Goal: Participate in discussion

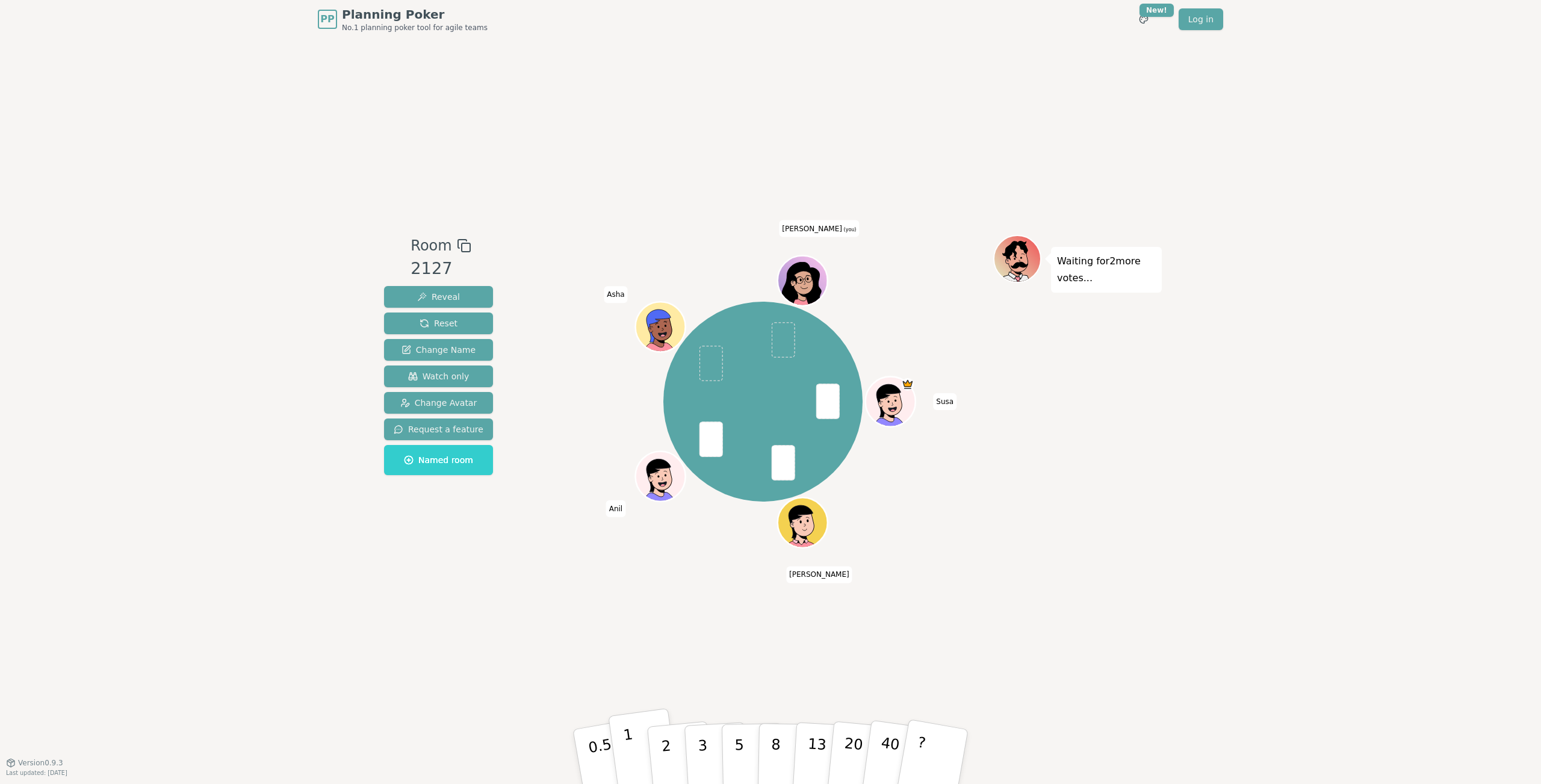
click at [634, 752] on button "1" at bounding box center [643, 756] width 71 height 97
click at [616, 300] on span "Asha" at bounding box center [615, 294] width 23 height 17
click at [616, 294] on span "Asha" at bounding box center [615, 294] width 23 height 17
click at [1412, 314] on div "PP Planning Poker No.1 planning poker tool for agile teams Toggle theme New! Lo…" at bounding box center [770, 392] width 1541 height 784
drag, startPoint x: 607, startPoint y: 460, endPoint x: 633, endPoint y: 365, distance: 98.5
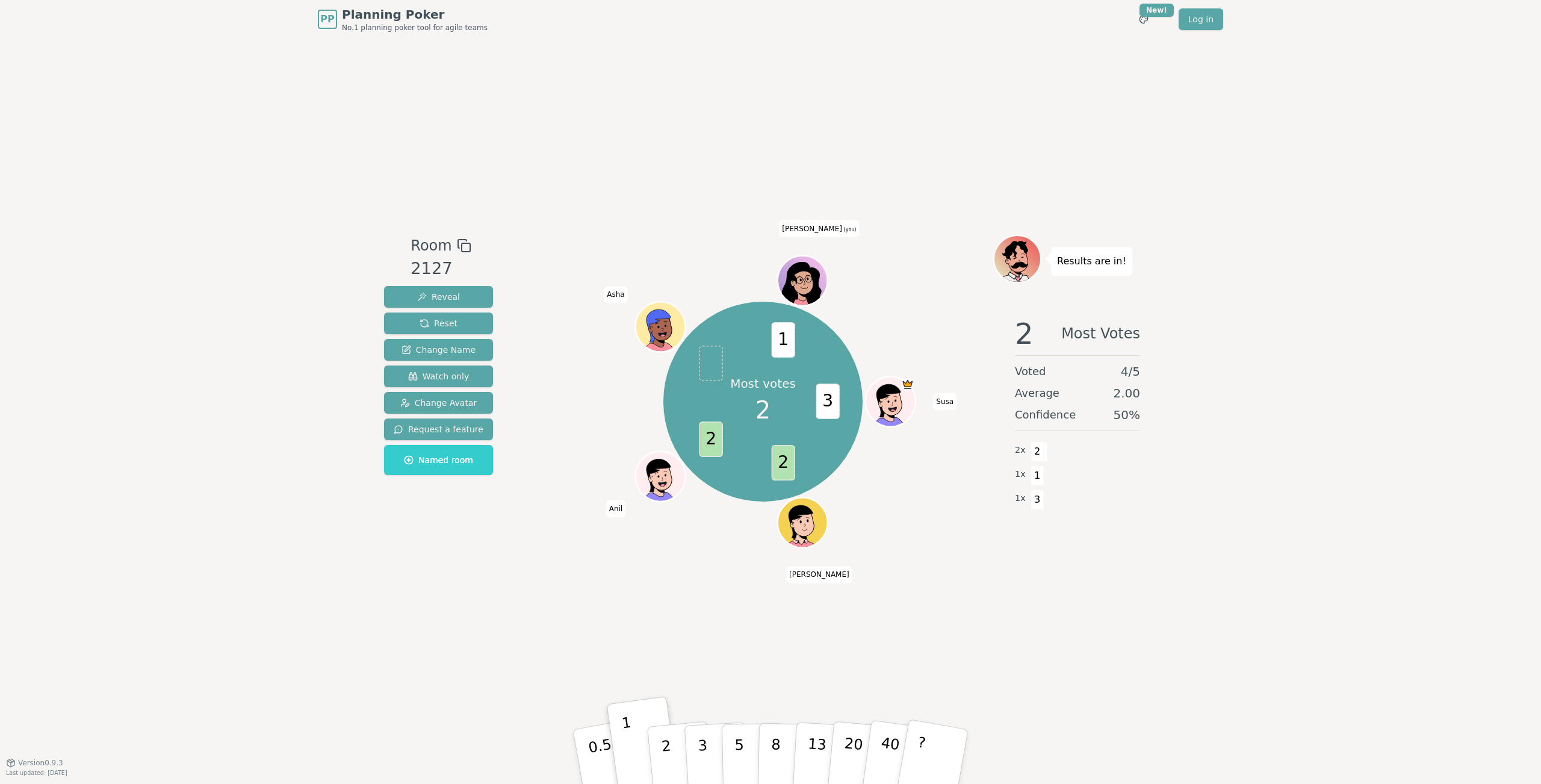
click at [607, 460] on div "Most votes 2 3 2 2 1 [PERSON_NAME] [PERSON_NAME] [PERSON_NAME] (you)" at bounding box center [763, 401] width 460 height 290
click at [607, 288] on span "Asha" at bounding box center [615, 294] width 23 height 17
click at [614, 292] on span "Asha" at bounding box center [615, 294] width 23 height 17
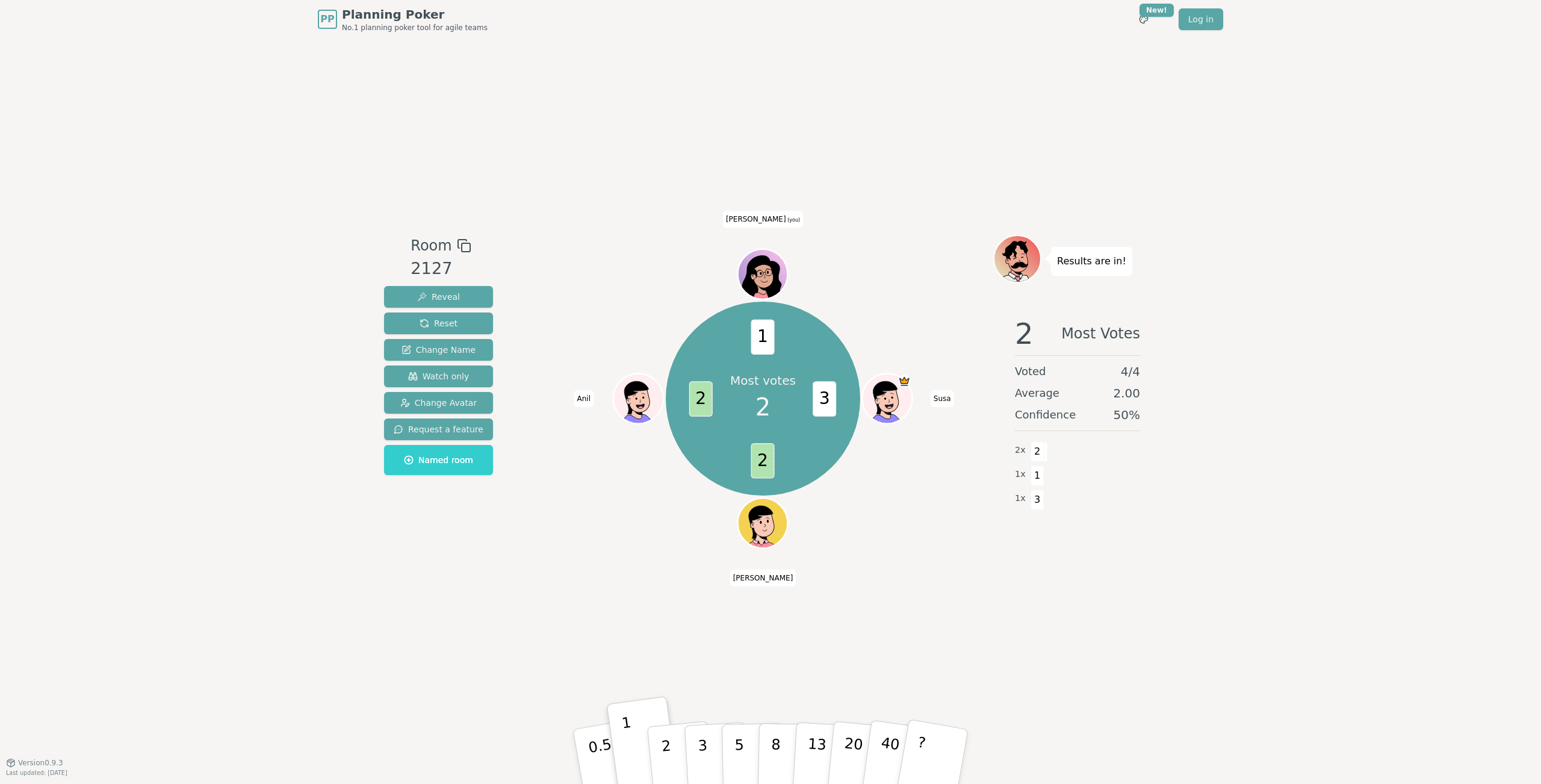
drag, startPoint x: 957, startPoint y: 668, endPoint x: 928, endPoint y: 675, distance: 29.8
click at [955, 668] on div "Room 2127 Reveal Reset Change Name Watch only Change Avatar Request a feature N…" at bounding box center [771, 400] width 783 height 723
click at [658, 655] on div "Room 2127 Reveal Reset Change Name Watch only Change Avatar Request a feature N…" at bounding box center [771, 400] width 783 height 723
click at [711, 646] on div "Room 2127 Reveal Reset Change Name Watch only Change Avatar Request a feature N…" at bounding box center [771, 400] width 783 height 723
click at [902, 625] on div "Room 2127 Reveal Reset Change Name Watch only Change Avatar Request a feature N…" at bounding box center [771, 400] width 783 height 723
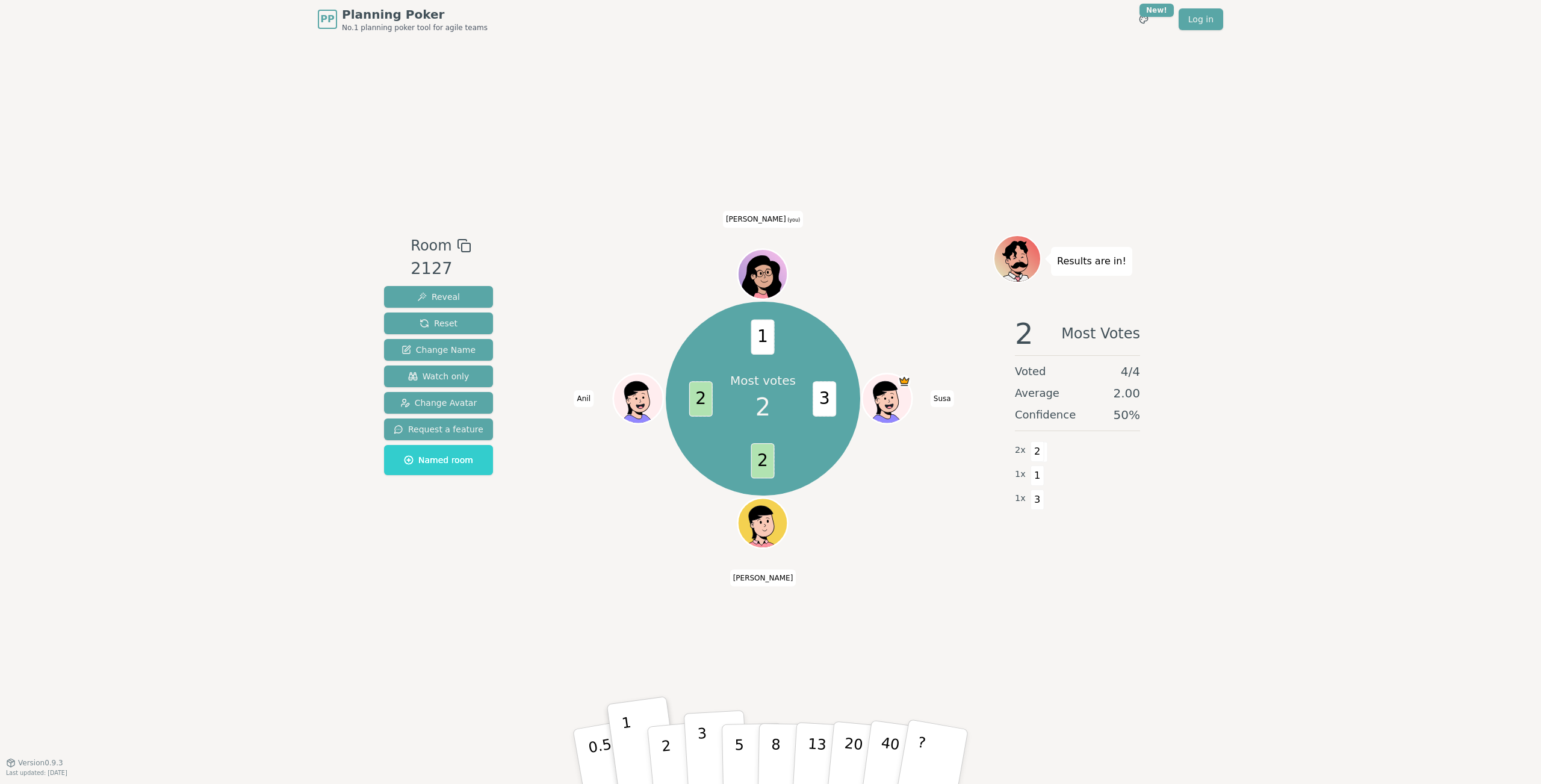
drag, startPoint x: 668, startPoint y: 660, endPoint x: 703, endPoint y: 746, distance: 92.8
click at [669, 660] on div "Room 2127 Reveal Reset Change Name Watch only Change Avatar Request a feature N…" at bounding box center [771, 400] width 783 height 723
click at [1114, 568] on div "Room 2127 Reveal Reset Change Name Watch only Change Avatar Request a feature N…" at bounding box center [771, 400] width 783 height 723
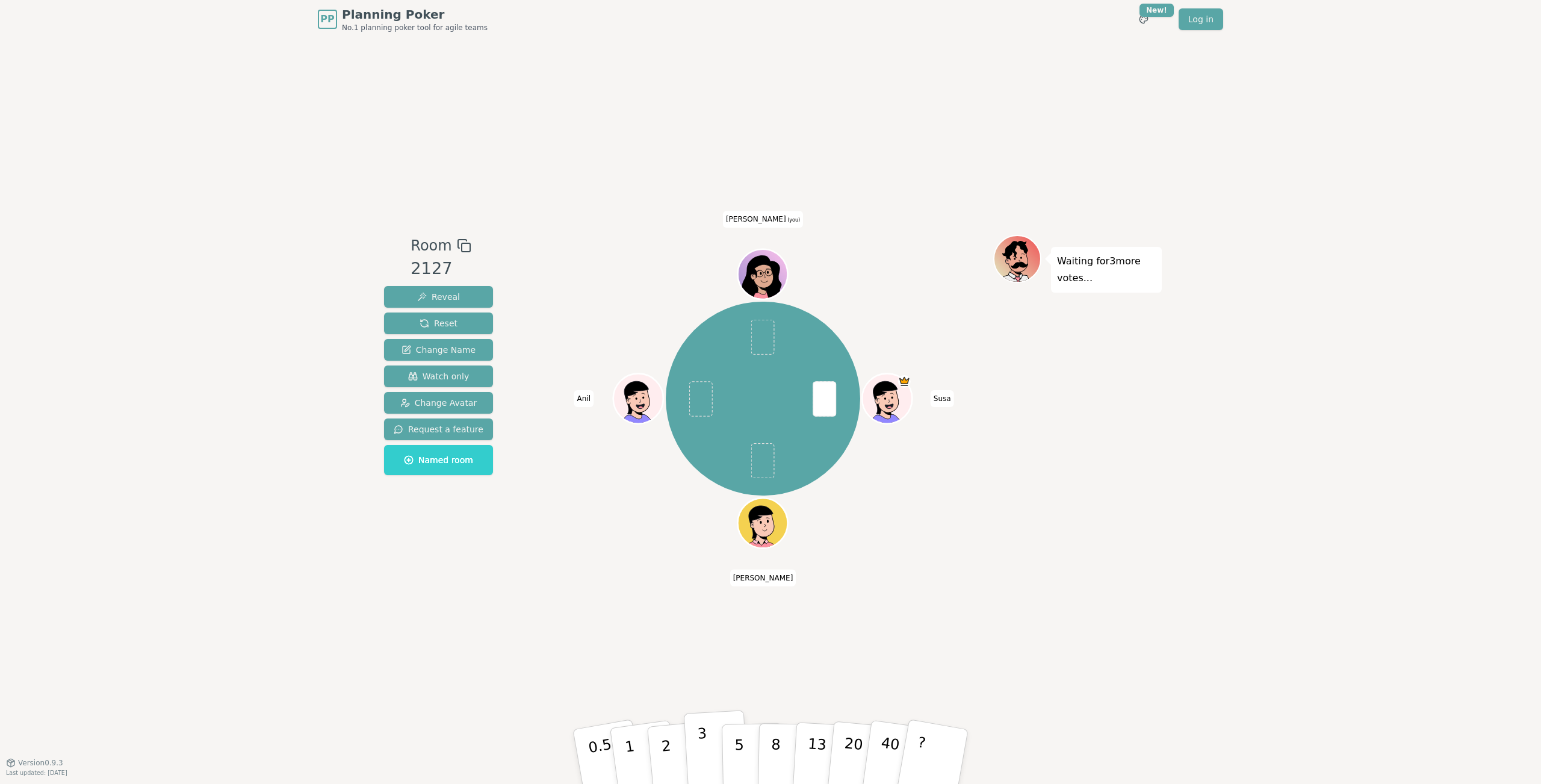
click at [713, 754] on button "3" at bounding box center [717, 756] width 66 height 94
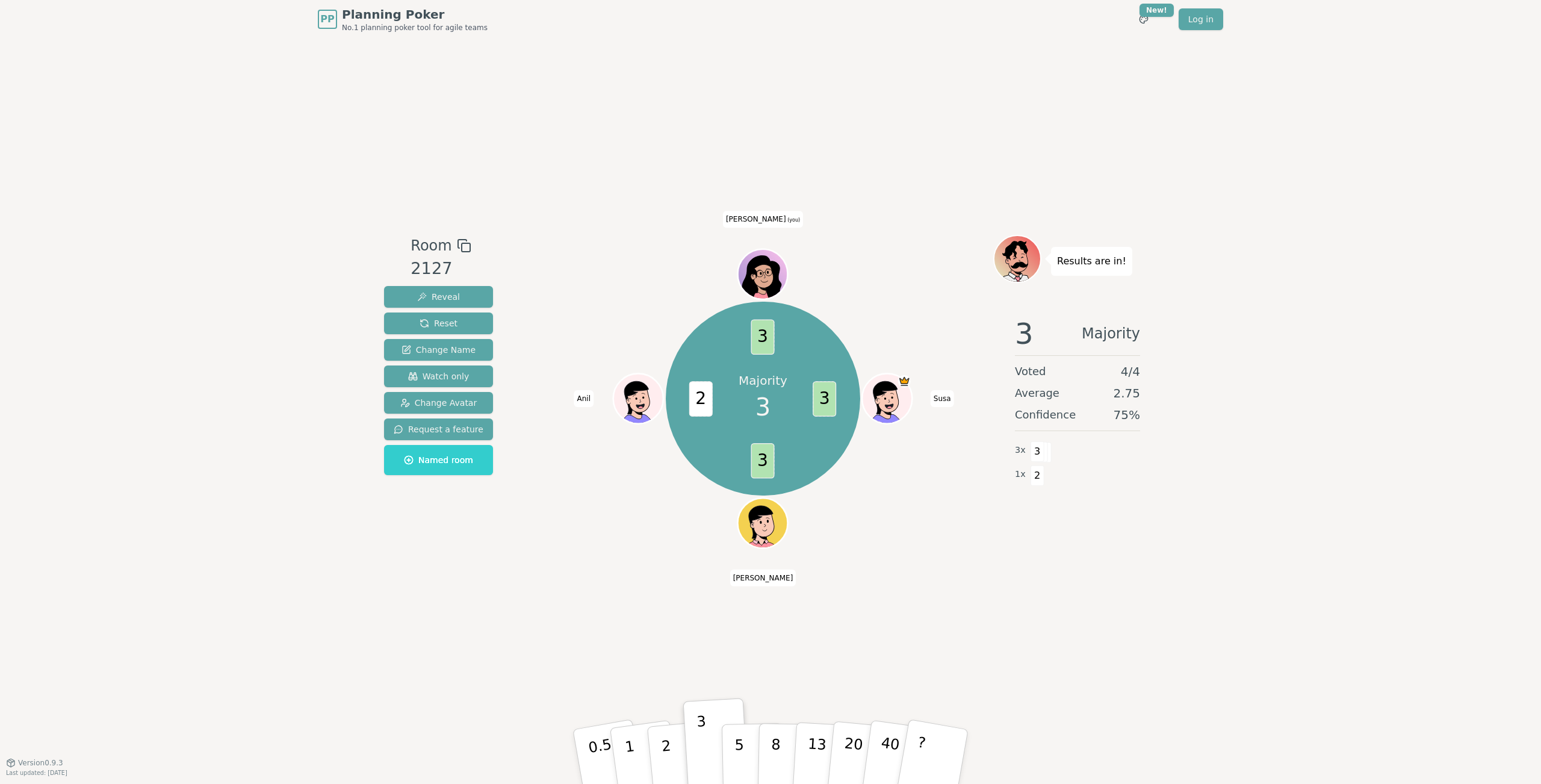
click at [211, 170] on div "PP Planning Poker No.1 planning poker tool for agile teams Toggle theme New! Lo…" at bounding box center [770, 392] width 1541 height 784
click at [309, 176] on div "PP Planning Poker No.1 planning poker tool for agile teams Toggle theme New! Lo…" at bounding box center [770, 392] width 1541 height 784
